Goal: Task Accomplishment & Management: Manage account settings

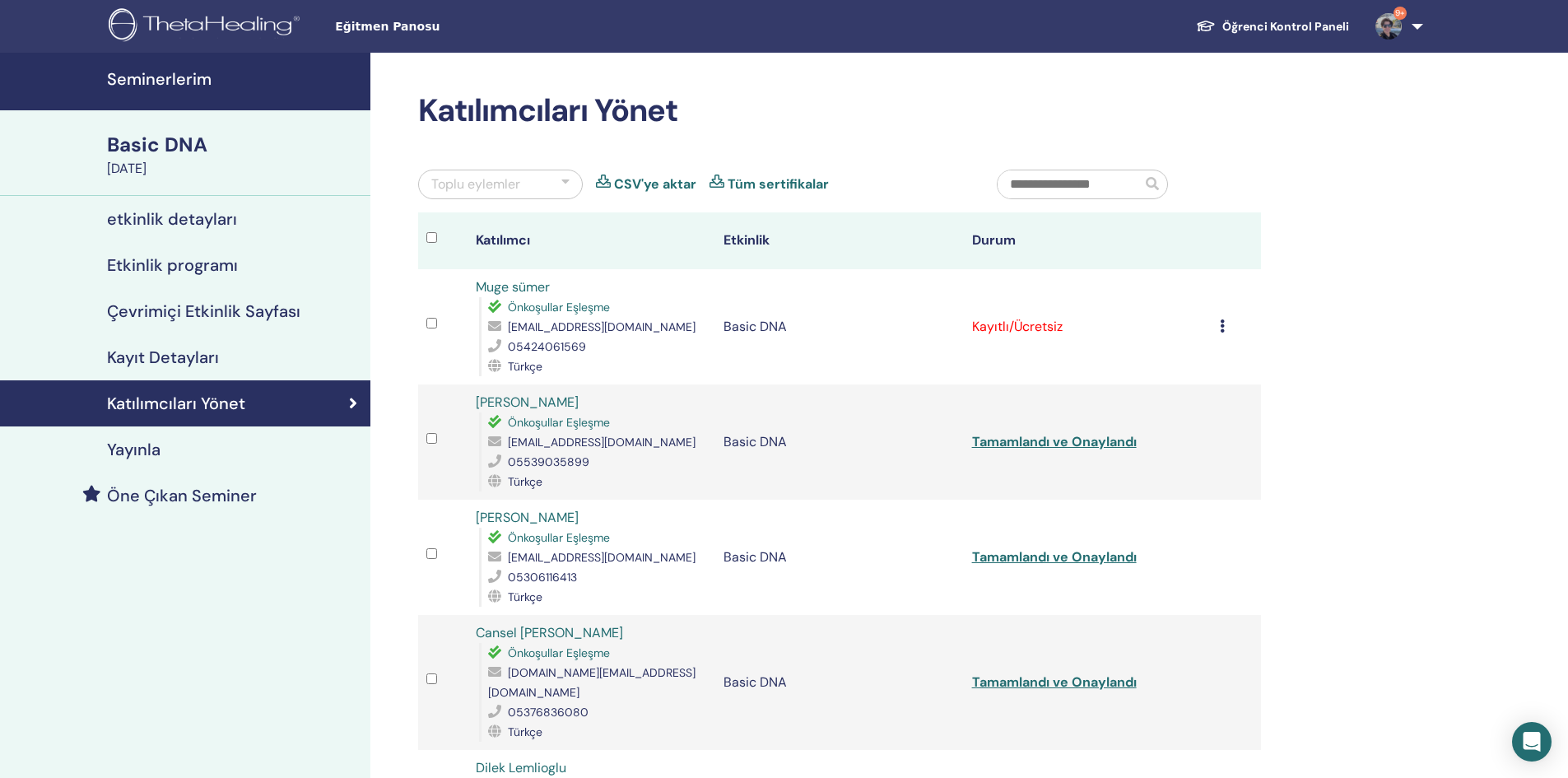
click at [1222, 329] on icon at bounding box center [1221, 326] width 4 height 13
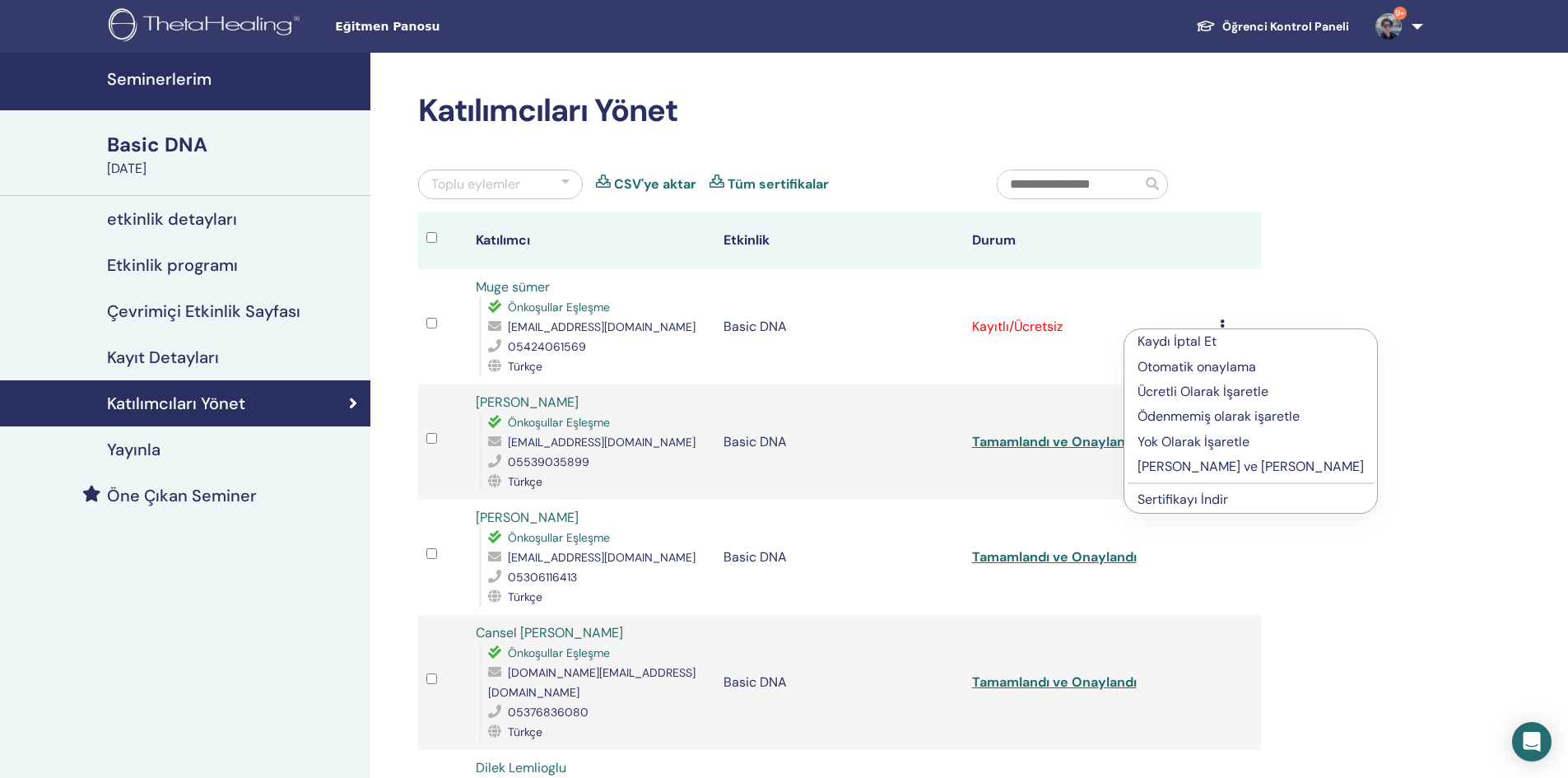
click at [1194, 467] on p "Tamamlayın ve Onaylayın" at bounding box center [1250, 467] width 226 height 20
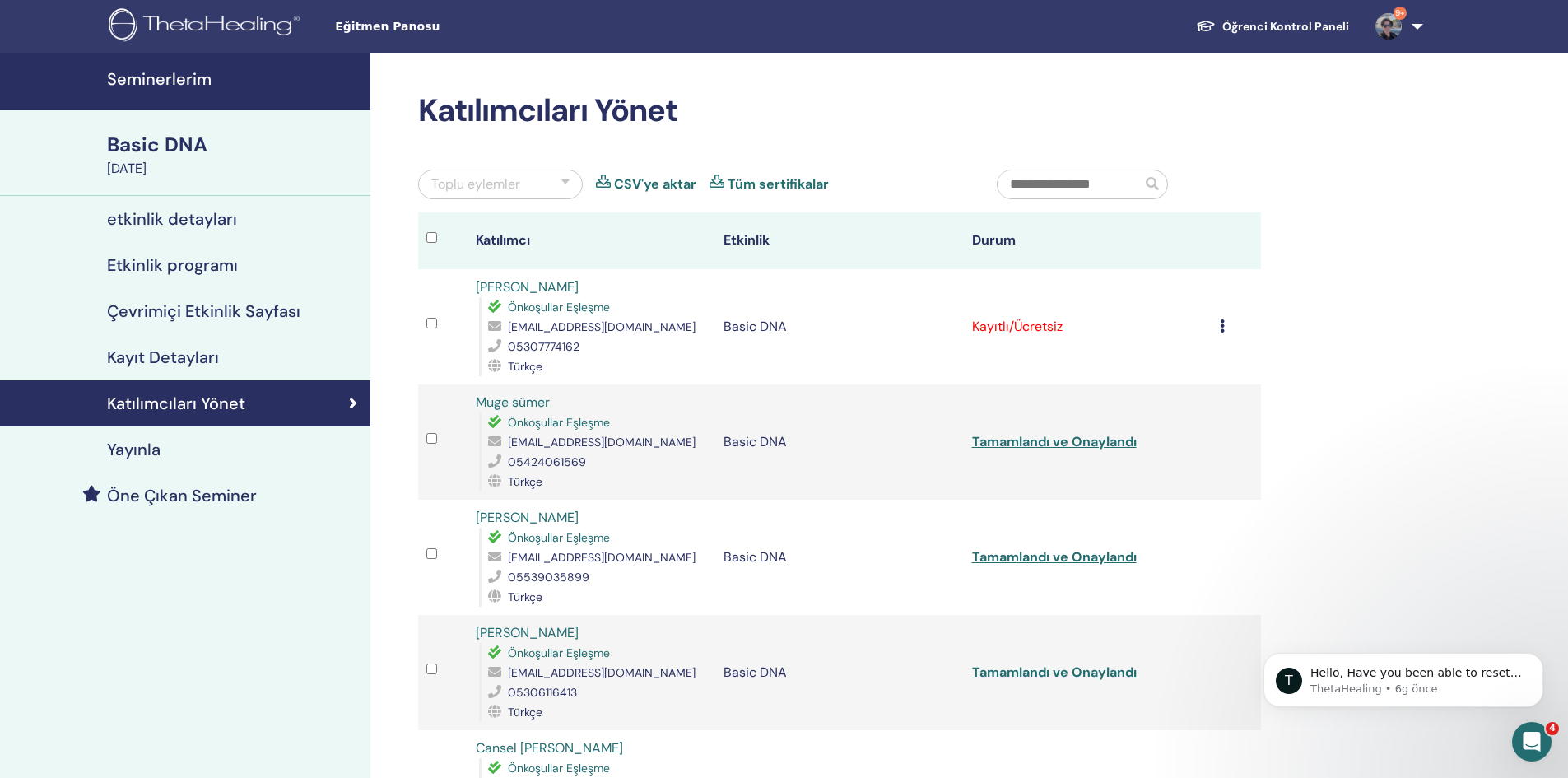
click at [1223, 327] on icon at bounding box center [1221, 326] width 4 height 13
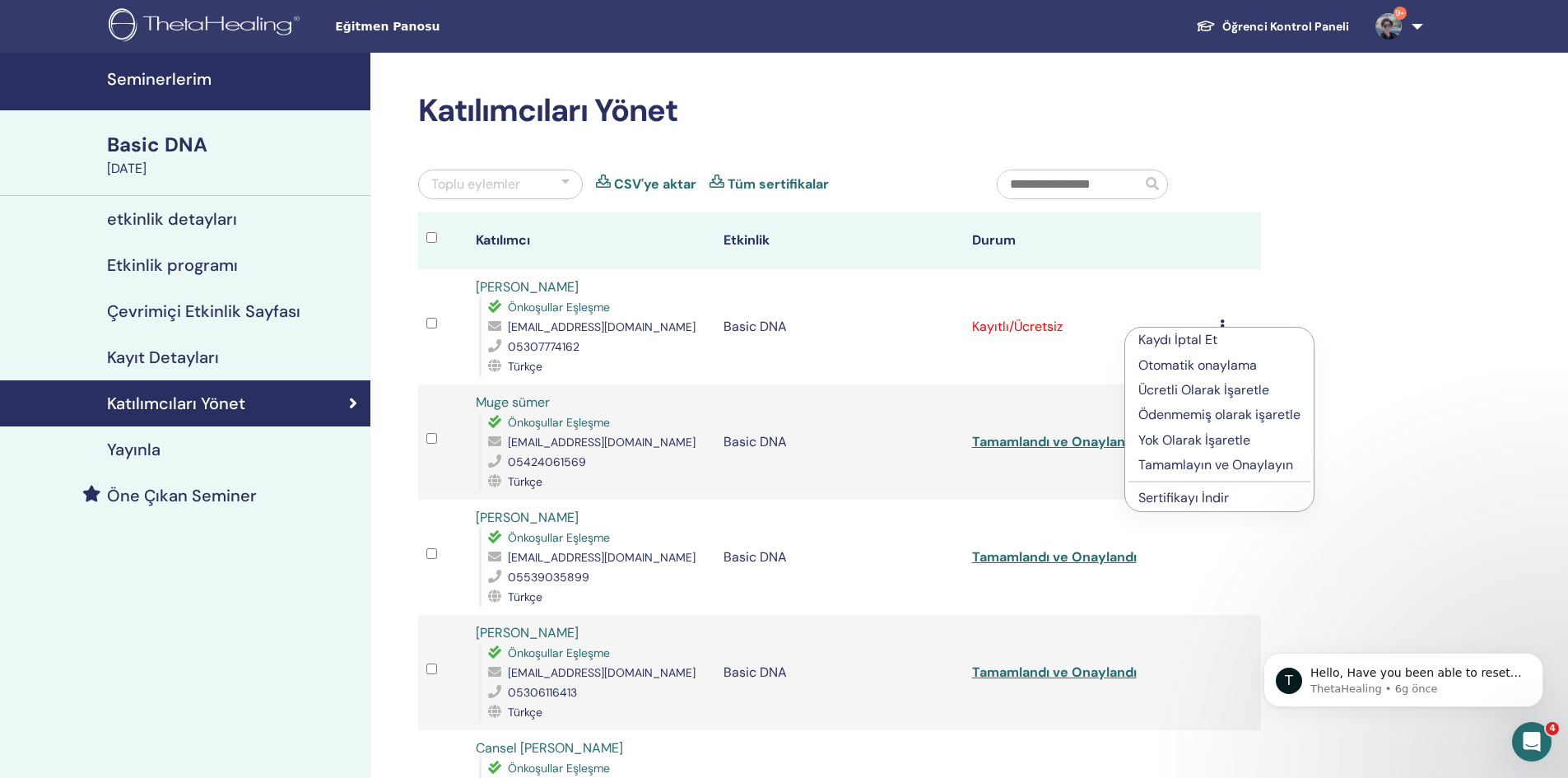
click at [1180, 465] on p "Tamamlayın ve Onaylayın" at bounding box center [1219, 465] width 163 height 20
